Goal: Find specific page/section: Find specific page/section

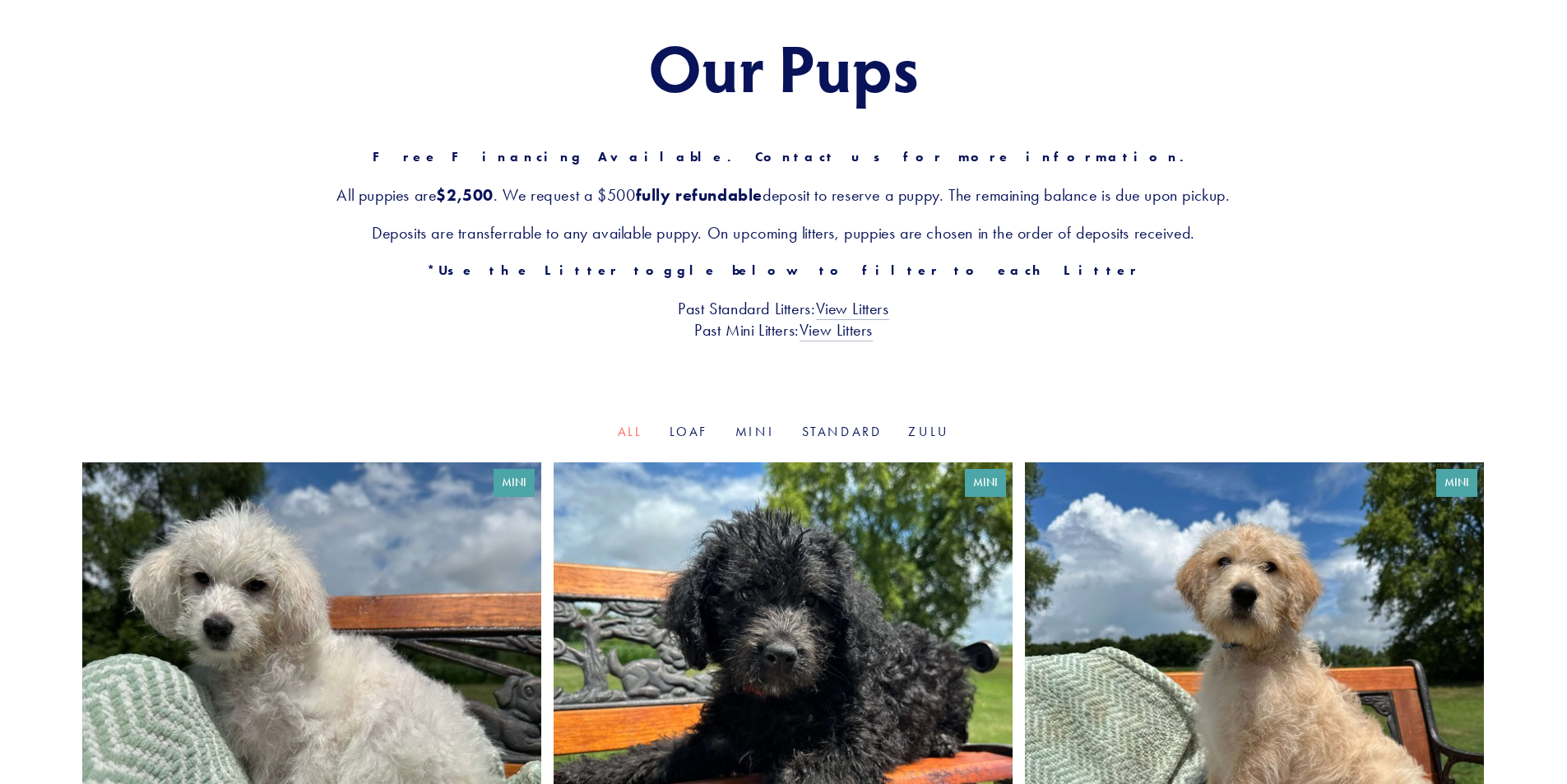
scroll to position [164, 0]
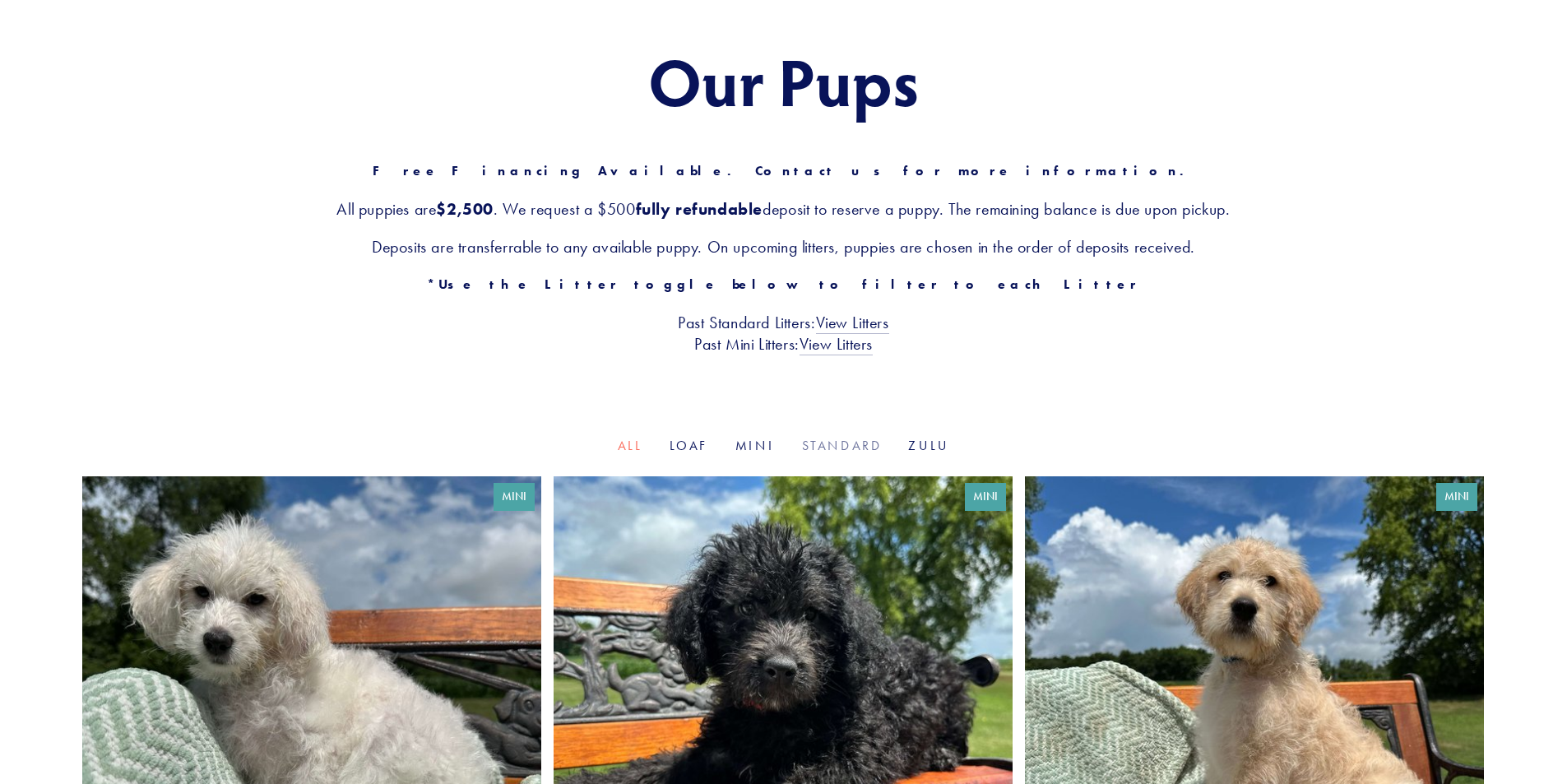
click at [820, 446] on link "Standard" at bounding box center [842, 445] width 81 height 16
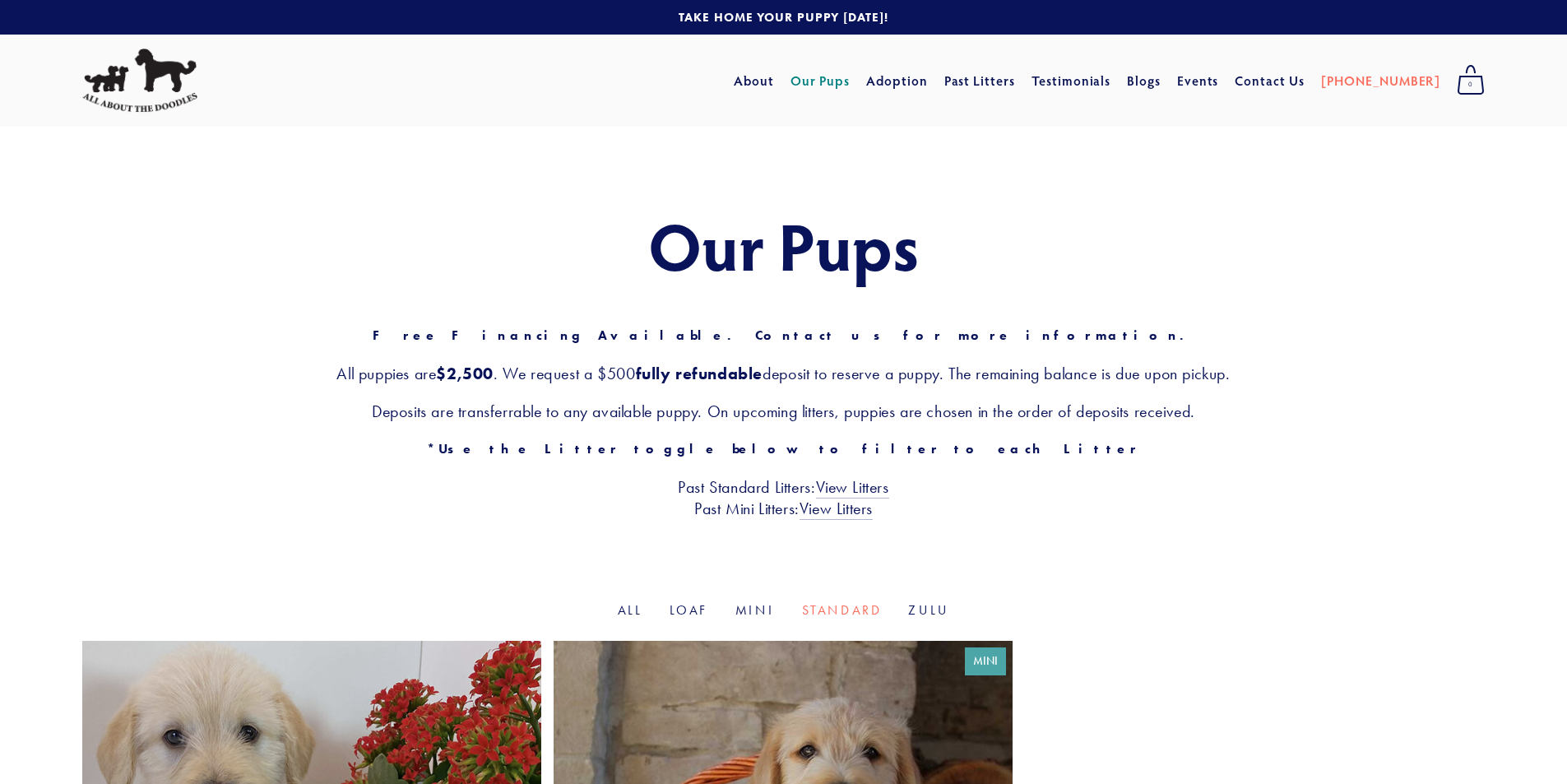
click at [850, 79] on link "Our Pups" at bounding box center [820, 81] width 60 height 30
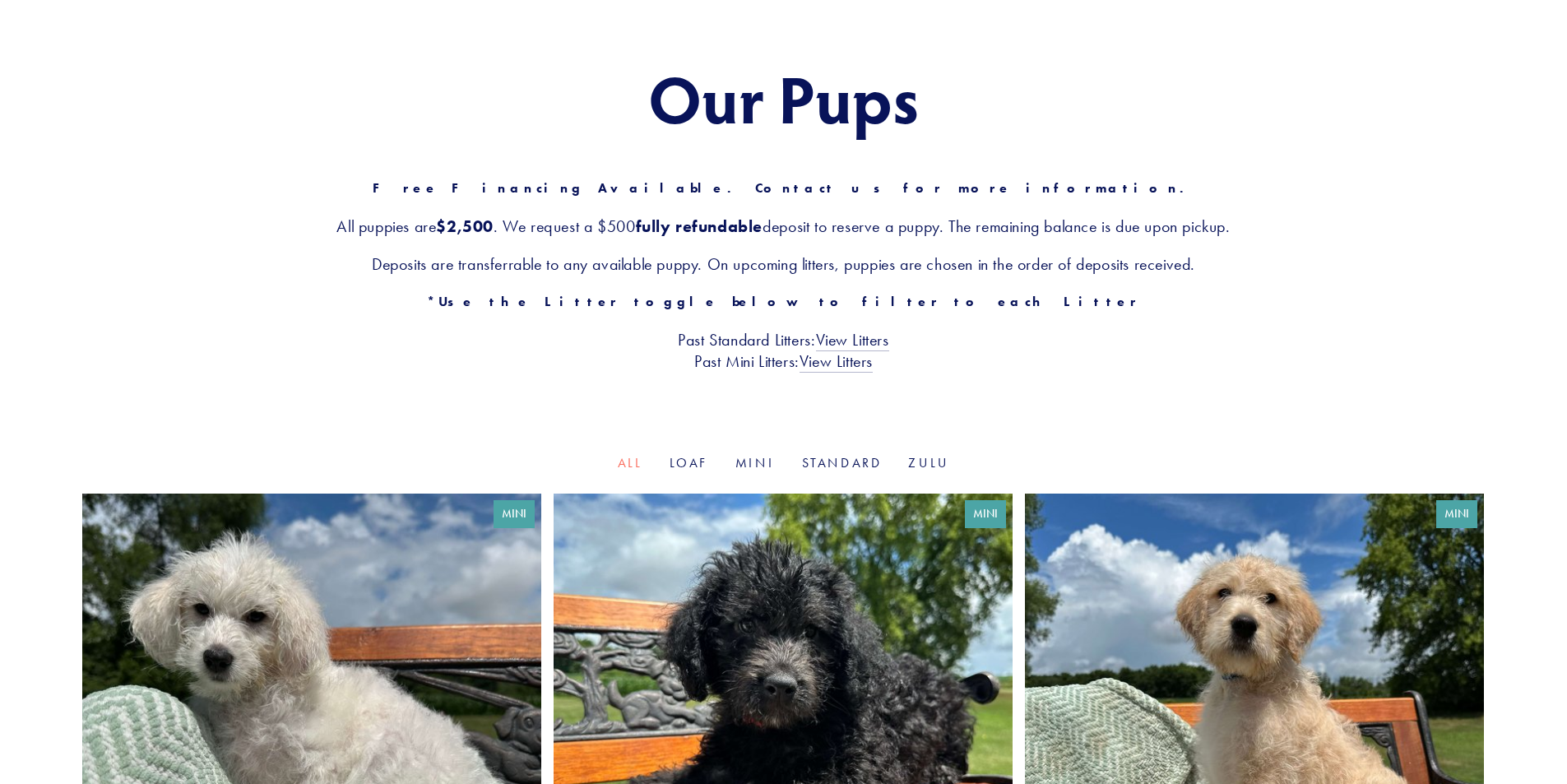
scroll to position [247, 0]
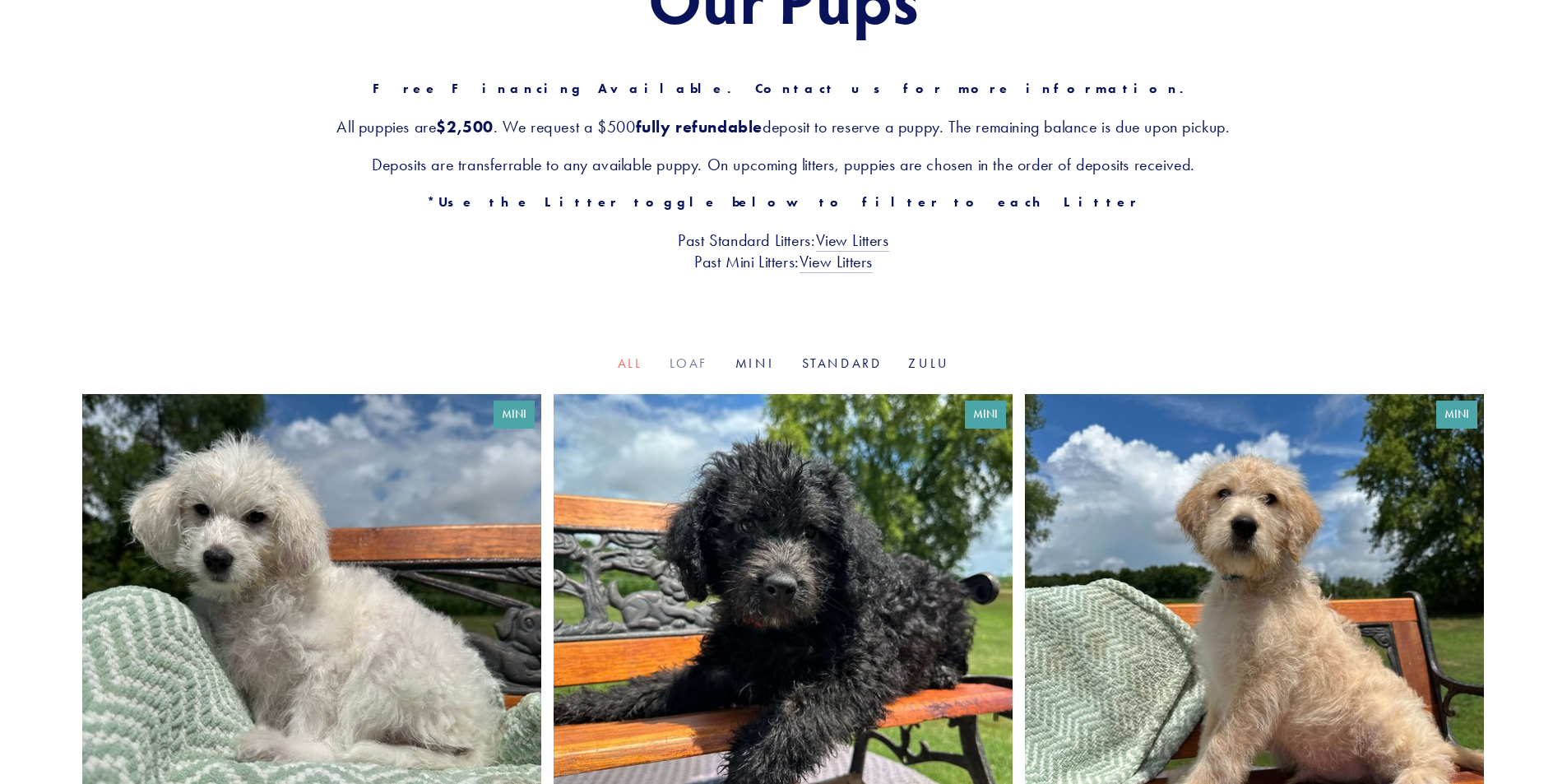
click at [690, 361] on link "Loaf" at bounding box center [689, 363] width 40 height 16
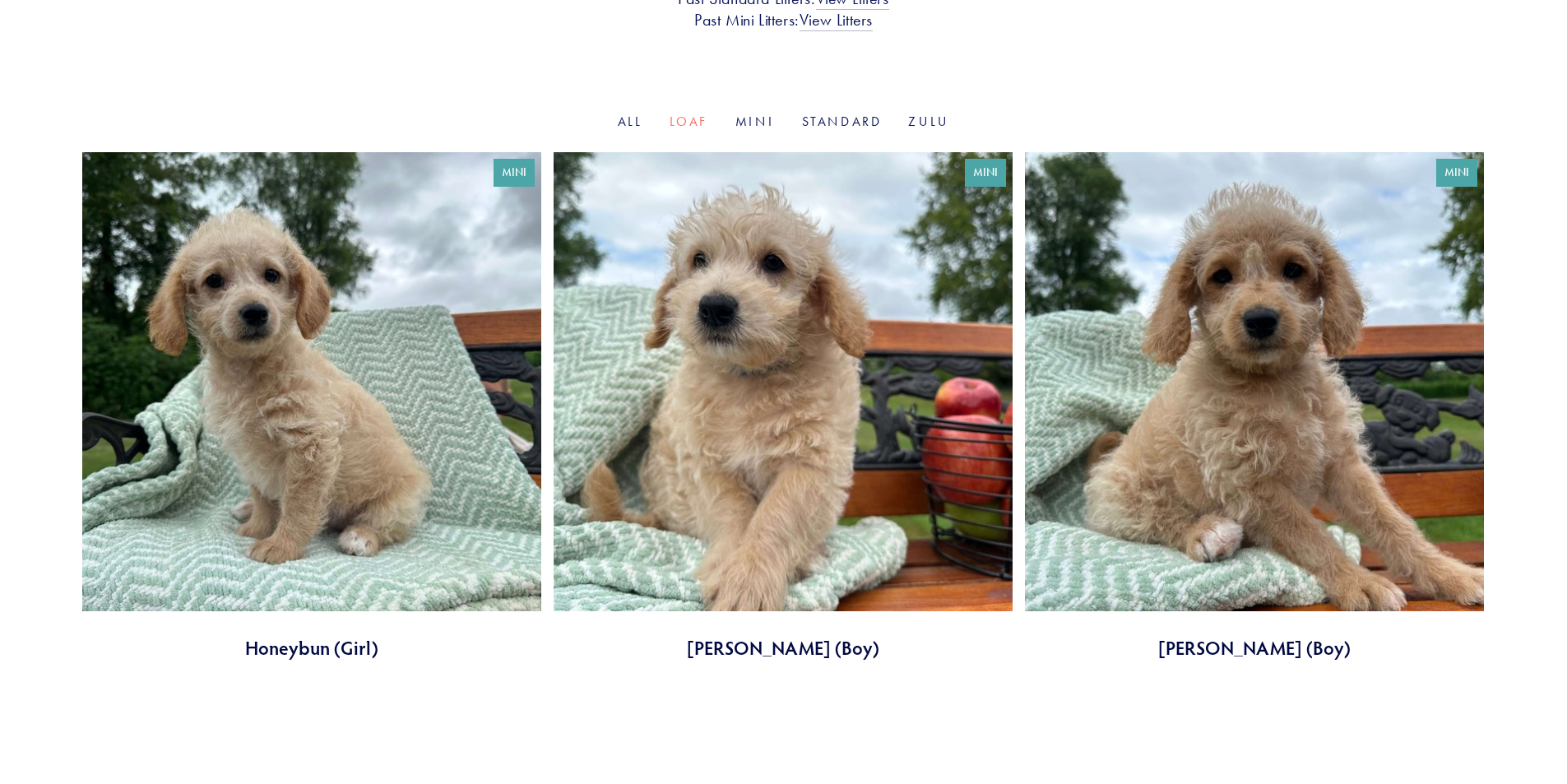
scroll to position [493, 0]
